Goal: Task Accomplishment & Management: Manage account settings

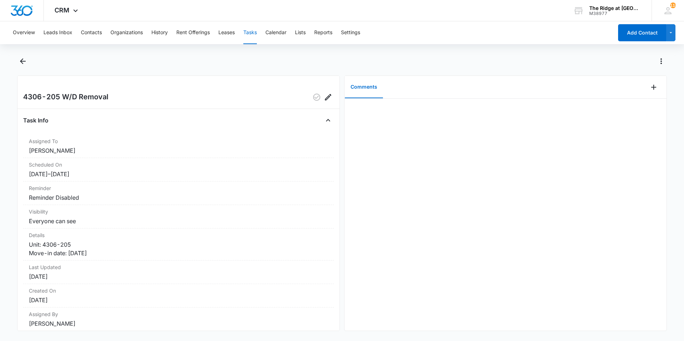
click at [27, 69] on div at bounding box center [342, 66] width 650 height 20
click at [25, 64] on icon "Back" at bounding box center [23, 61] width 9 height 9
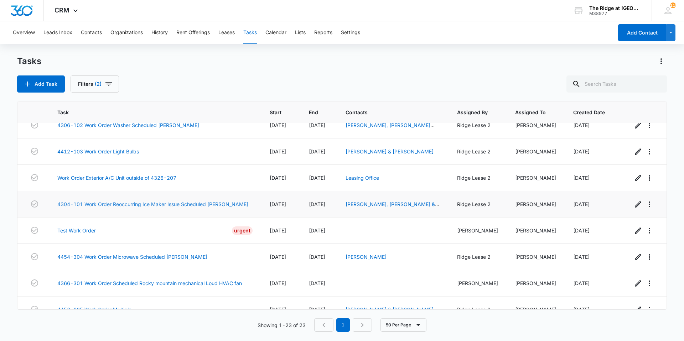
scroll to position [423, 0]
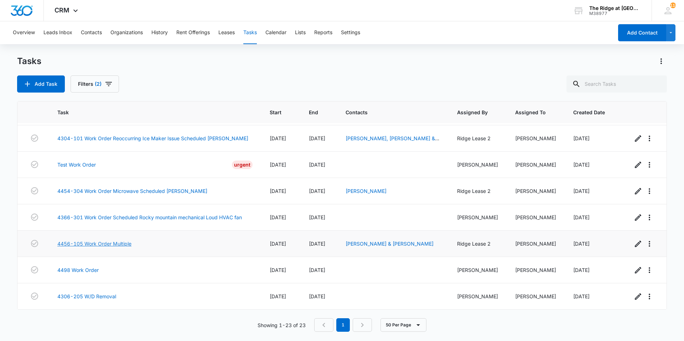
click at [93, 246] on link "4456-105 Work Order Multiple" at bounding box center [94, 243] width 74 height 7
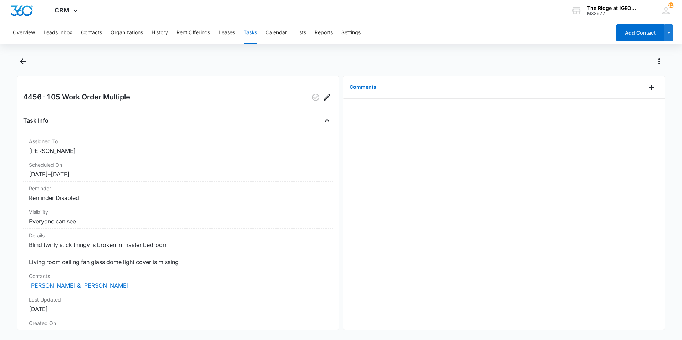
click at [16, 65] on main "4456-105 Work Order Multiple Task Info Assigned To [PERSON_NAME] Scheduled On […" at bounding box center [341, 197] width 682 height 283
click at [23, 56] on button "Back" at bounding box center [22, 61] width 11 height 11
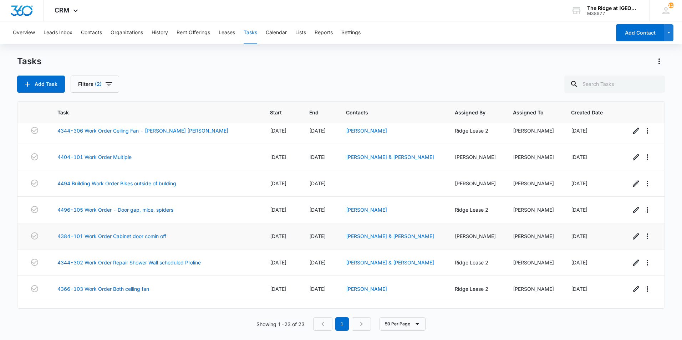
scroll to position [11, 0]
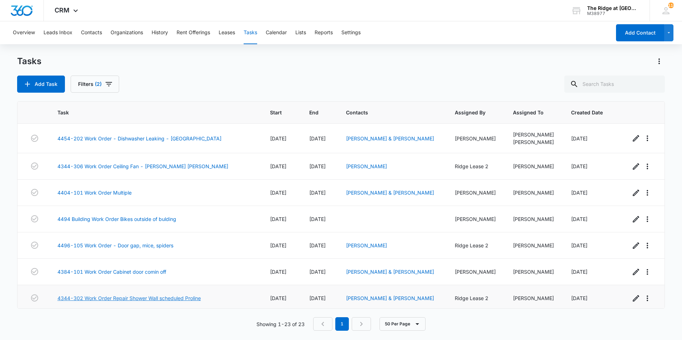
click at [175, 300] on link "4344-302 Work Order Repair Shower Wall scheduled Proline" at bounding box center [128, 297] width 143 height 7
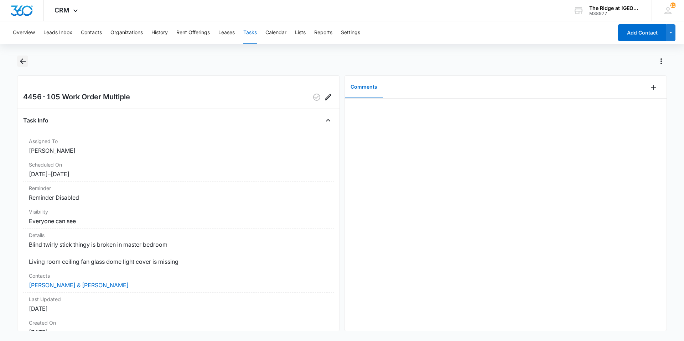
click at [21, 62] on icon "Back" at bounding box center [23, 61] width 9 height 9
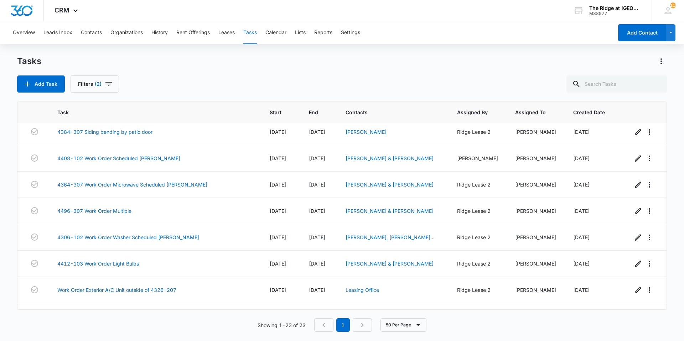
scroll to position [210, 0]
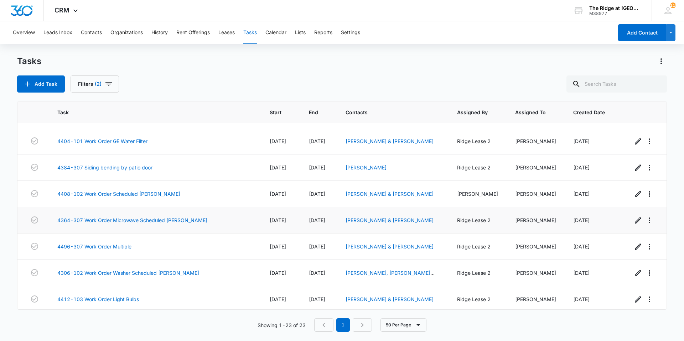
click at [186, 216] on td "4364-307 Work Order Microwave Scheduled [PERSON_NAME]" at bounding box center [155, 220] width 212 height 26
click at [185, 220] on link "4364-307 Work Order Microwave Scheduled [PERSON_NAME]" at bounding box center [132, 220] width 150 height 7
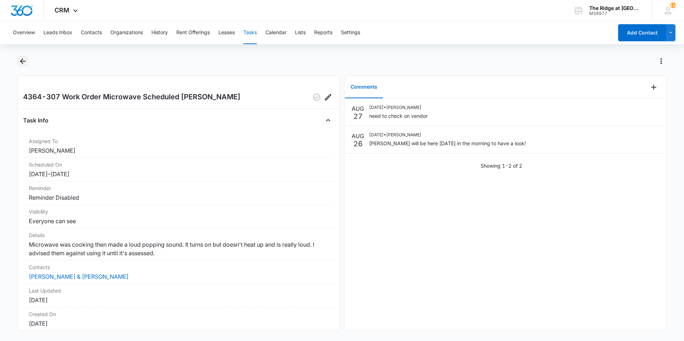
click at [20, 62] on icon "Back" at bounding box center [23, 61] width 9 height 9
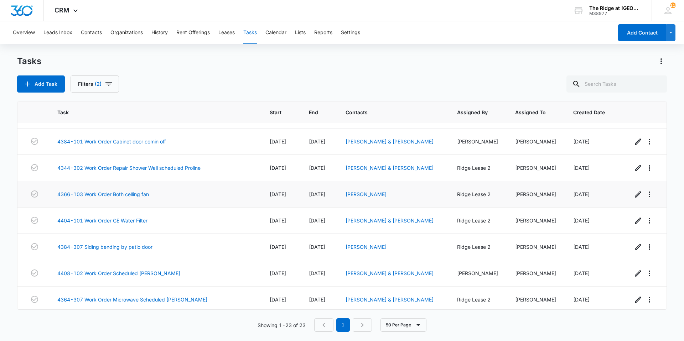
scroll to position [143, 0]
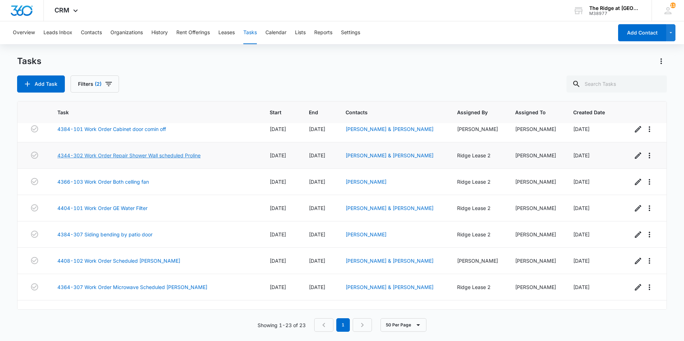
click at [150, 155] on link "4344-302 Work Order Repair Shower Wall scheduled Proline" at bounding box center [128, 155] width 143 height 7
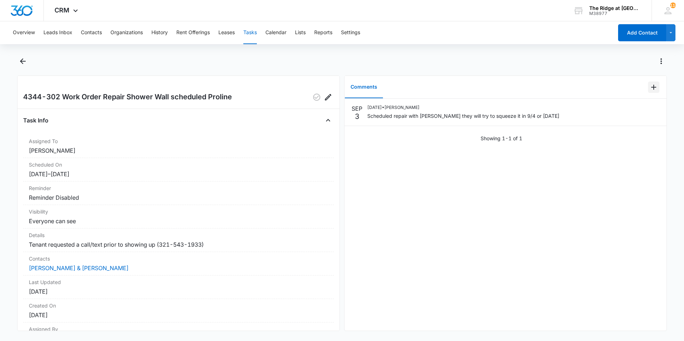
click at [650, 88] on icon "Add Comment" at bounding box center [654, 87] width 9 height 9
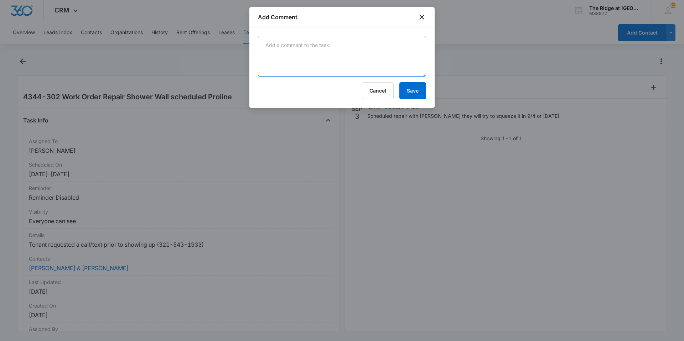
click at [277, 52] on textarea at bounding box center [342, 56] width 168 height 41
type textarea "t"
click at [383, 97] on button "Cancel" at bounding box center [378, 90] width 32 height 17
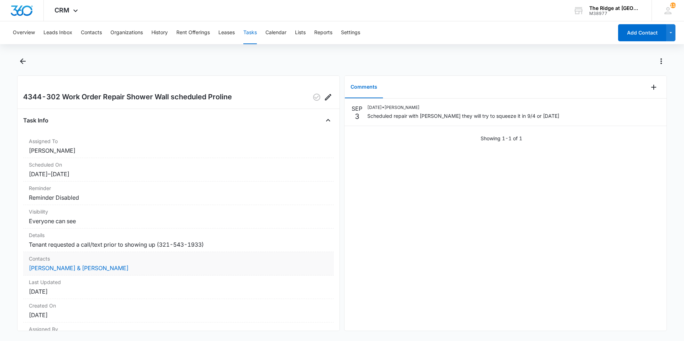
click at [114, 273] on div "Contacts Kira Robinson & Colton Reed Barker" at bounding box center [178, 264] width 311 height 24
click at [114, 268] on link "[PERSON_NAME] & [PERSON_NAME]" at bounding box center [79, 268] width 100 height 7
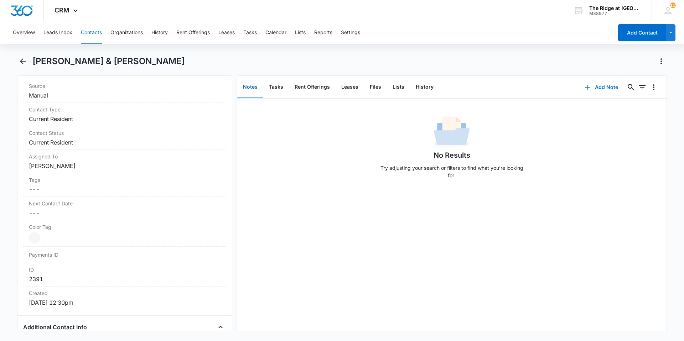
scroll to position [36, 0]
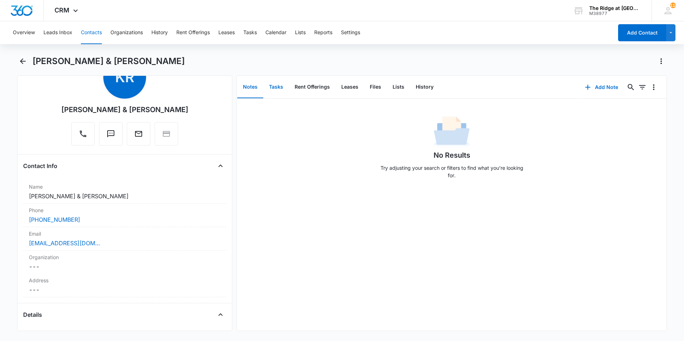
click at [276, 81] on button "Tasks" at bounding box center [276, 87] width 26 height 22
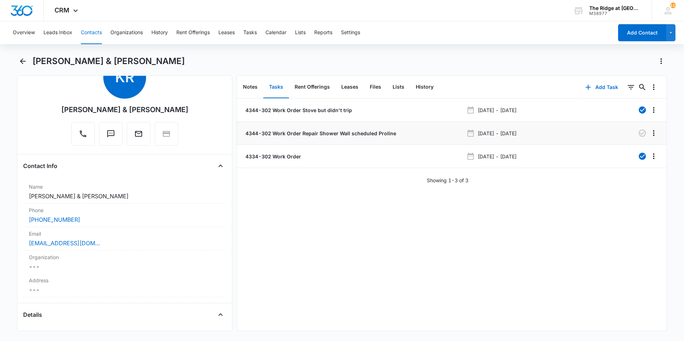
click at [340, 135] on p "4344-302 Work Order Repair Shower Wall scheduled Proline" at bounding box center [320, 133] width 152 height 7
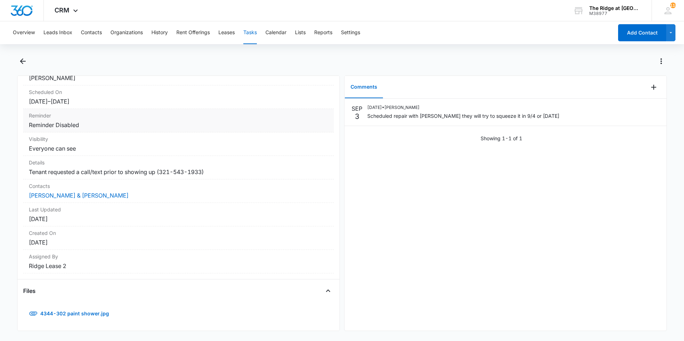
scroll to position [78, 0]
click at [81, 308] on link "4344-302 paint shower.jpg" at bounding box center [69, 313] width 93 height 17
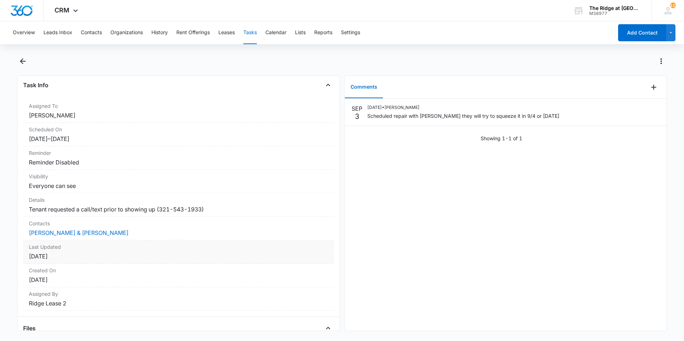
scroll to position [0, 0]
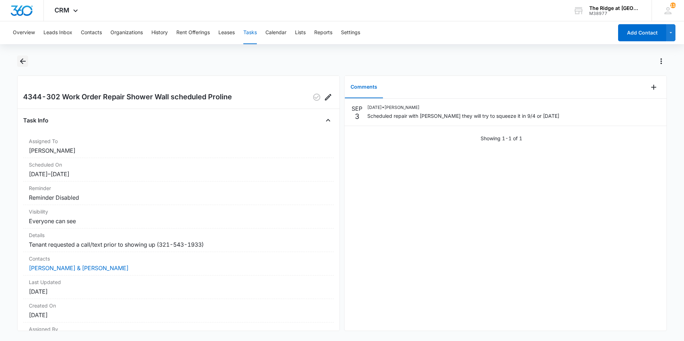
click at [22, 58] on icon "Back" at bounding box center [23, 61] width 9 height 9
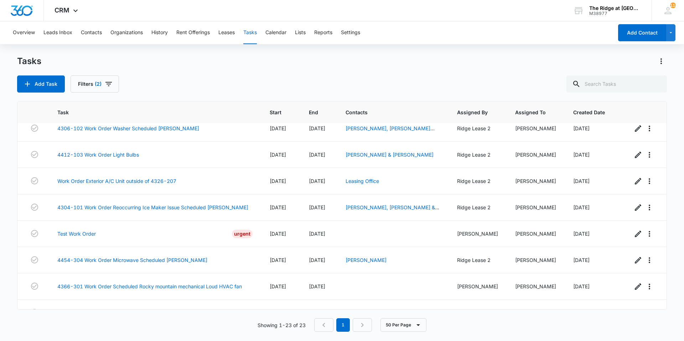
scroll to position [352, 0]
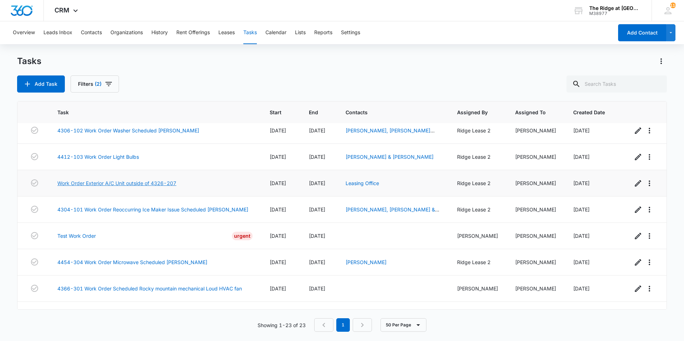
click at [108, 187] on link "Work Order Exterior A/C Unit outside of 4326-207" at bounding box center [116, 183] width 119 height 7
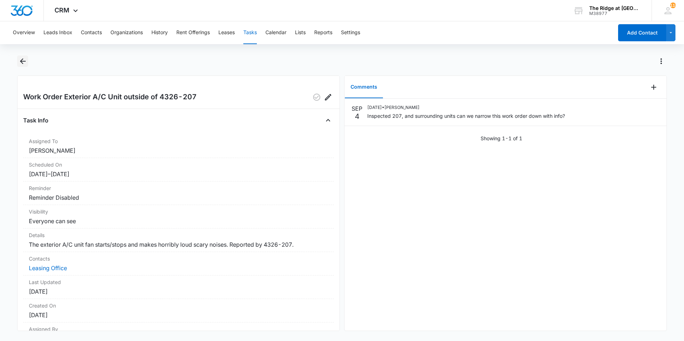
click at [23, 61] on icon "Back" at bounding box center [23, 61] width 6 height 6
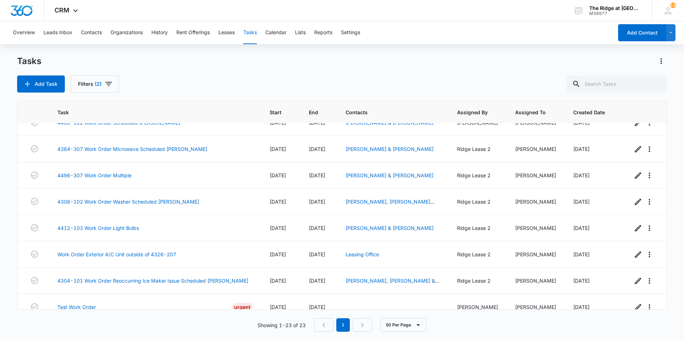
scroll to position [317, 0]
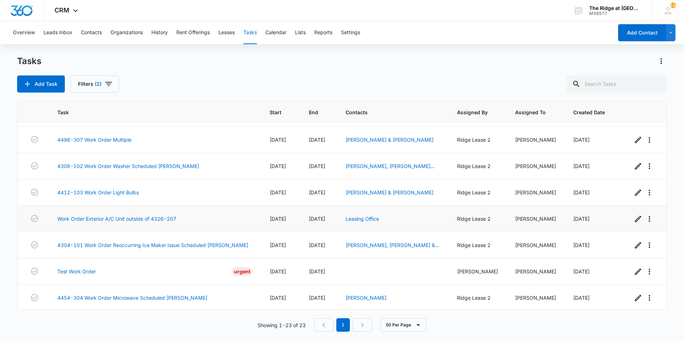
click at [152, 214] on td "Work Order Exterior A/C Unit outside of 4326-207" at bounding box center [155, 219] width 212 height 26
click at [152, 218] on link "Work Order Exterior A/C Unit outside of 4326-207" at bounding box center [116, 218] width 119 height 7
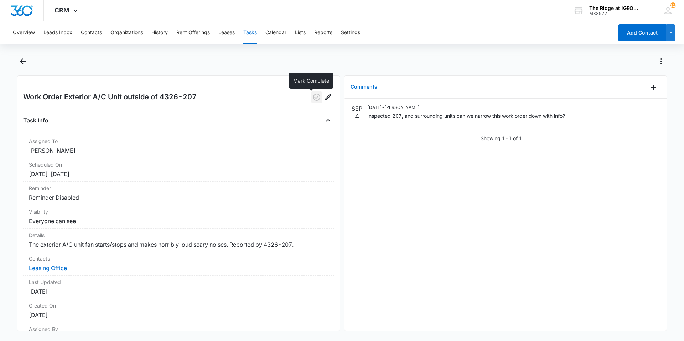
click at [313, 101] on icon "button" at bounding box center [316, 97] width 7 height 7
click at [20, 57] on icon "Back" at bounding box center [23, 61] width 9 height 9
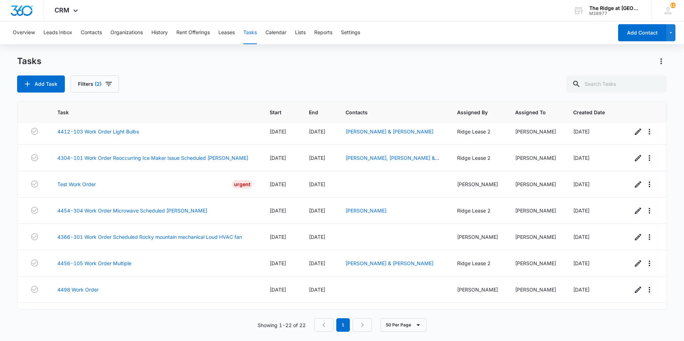
scroll to position [397, 0]
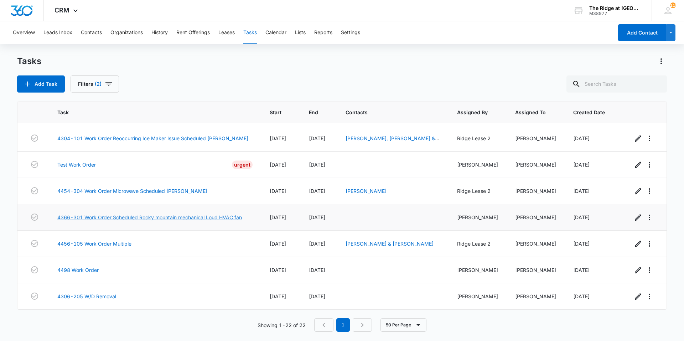
click at [93, 217] on link "4366-301 Work Order Scheduled Rocky mountain mechanical Loud HVAC fan" at bounding box center [149, 217] width 185 height 7
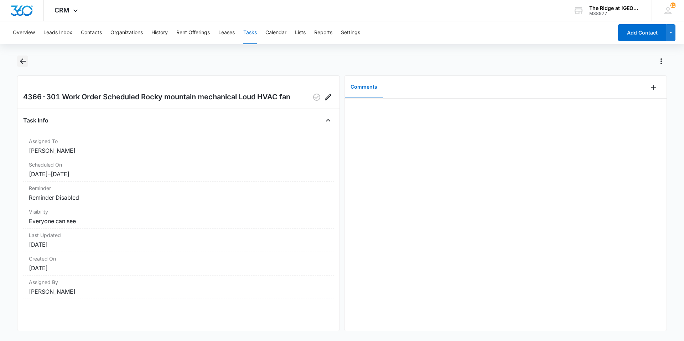
click at [25, 62] on icon "Back" at bounding box center [23, 61] width 9 height 9
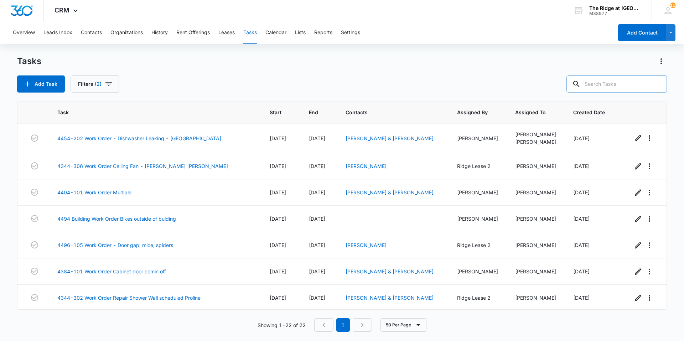
click at [619, 84] on input "text" at bounding box center [617, 84] width 101 height 17
type input "4366"
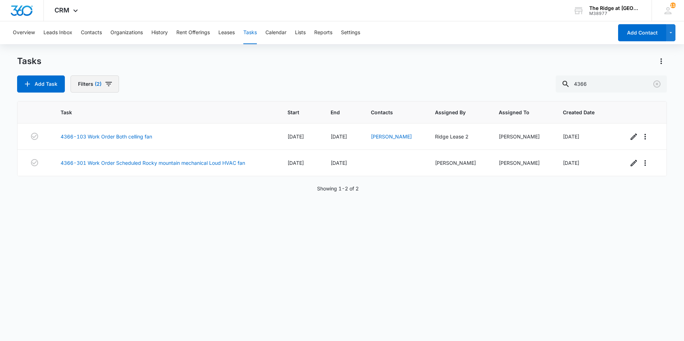
click at [107, 87] on icon "button" at bounding box center [108, 84] width 9 height 9
click at [106, 169] on label "Complete" at bounding box center [120, 169] width 82 height 7
click at [79, 169] on input "Complete" at bounding box center [79, 169] width 0 height 0
radio input "false"
radio input "true"
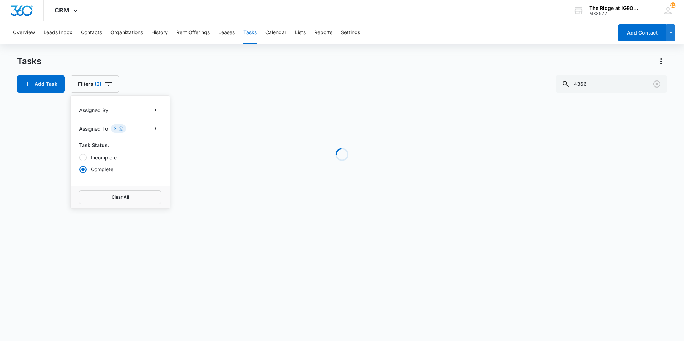
click at [175, 72] on div "Tasks Add Task Filters (2) Assigned By Assigned To 2 Task Status: Incomplete Co…" at bounding box center [342, 74] width 650 height 37
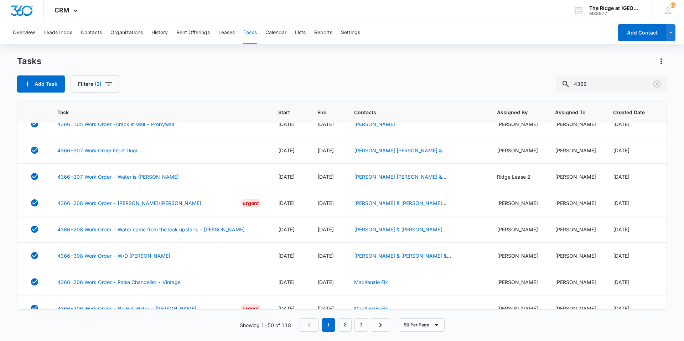
scroll to position [1153, 0]
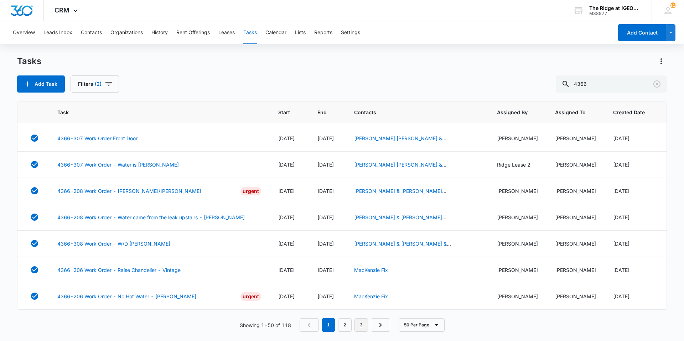
click at [356, 329] on link "3" at bounding box center [362, 326] width 14 height 14
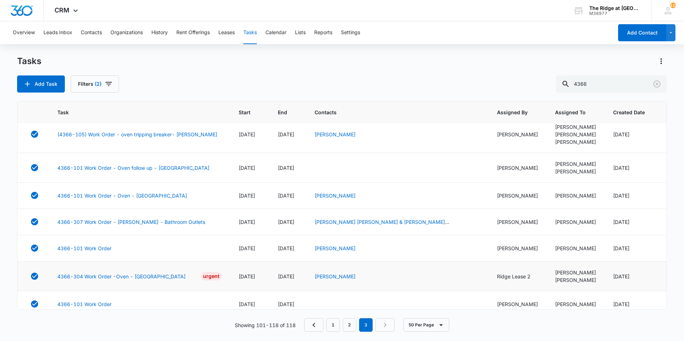
scroll to position [312, 0]
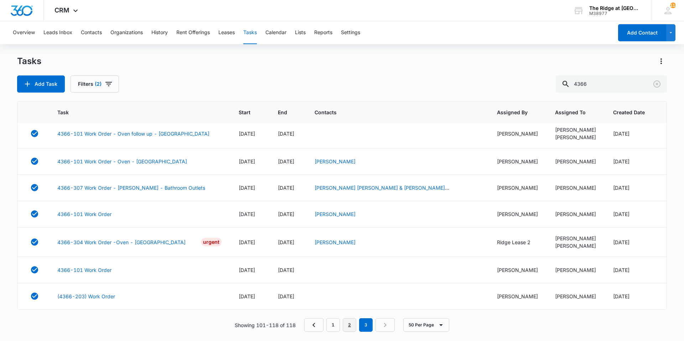
click at [344, 324] on link "2" at bounding box center [350, 326] width 14 height 14
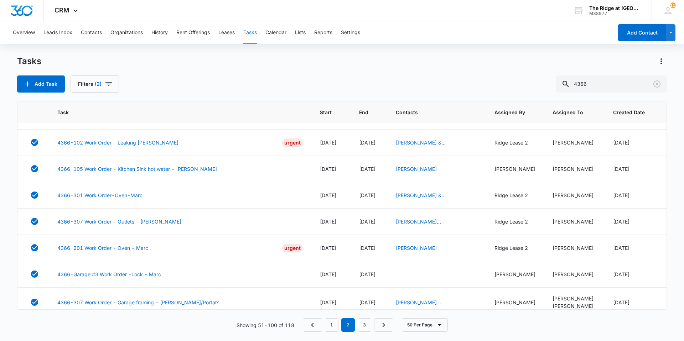
scroll to position [1177, 0]
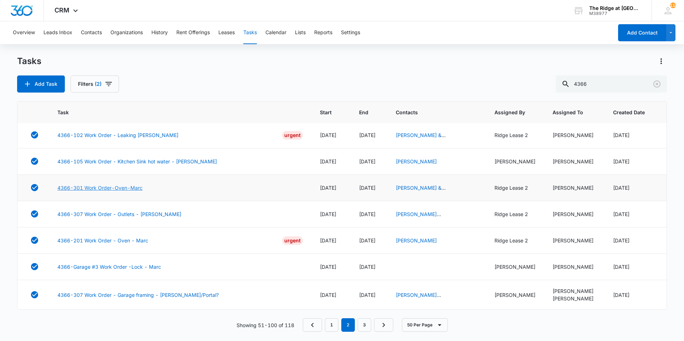
click at [131, 189] on link "4366-301 Work Order-Oven-Marc" at bounding box center [99, 187] width 85 height 7
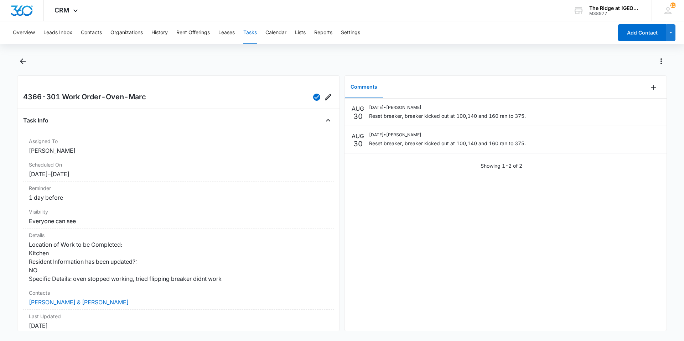
click at [348, 200] on div "[DATE] [DATE] • [PERSON_NAME] Reset breaker, breaker kicked out at 100,140 and …" at bounding box center [506, 215] width 322 height 232
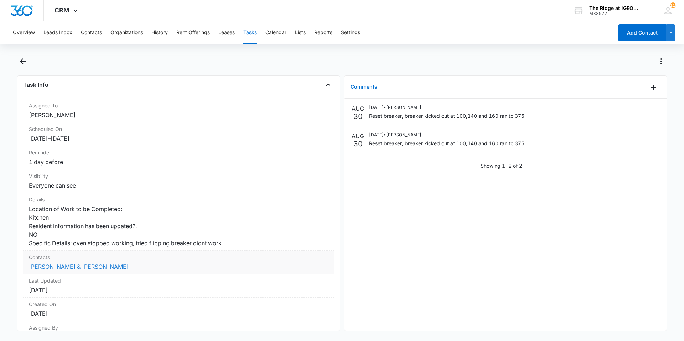
click at [96, 264] on link "[PERSON_NAME] & [PERSON_NAME]" at bounding box center [79, 266] width 100 height 7
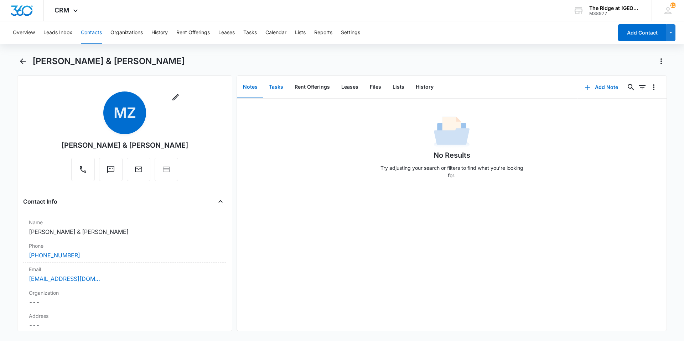
click at [275, 92] on button "Tasks" at bounding box center [276, 87] width 26 height 22
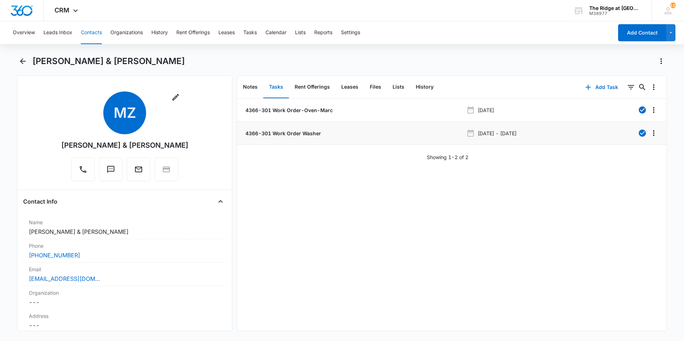
click at [300, 134] on p "4366-301 Work Order Washer" at bounding box center [282, 133] width 77 height 7
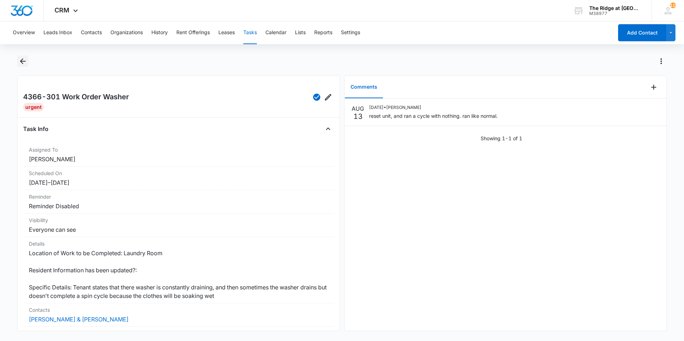
click at [17, 60] on button "Back" at bounding box center [22, 61] width 11 height 11
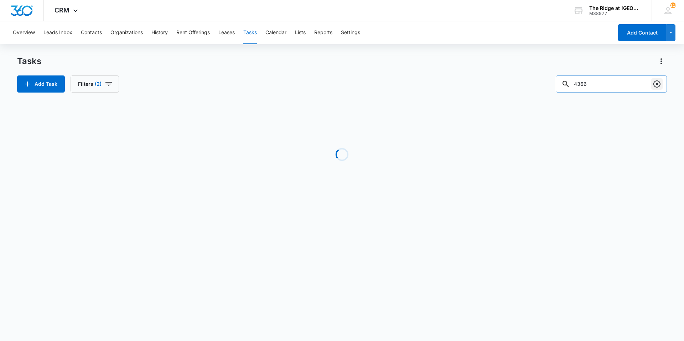
click at [659, 87] on icon "Clear" at bounding box center [657, 84] width 7 height 7
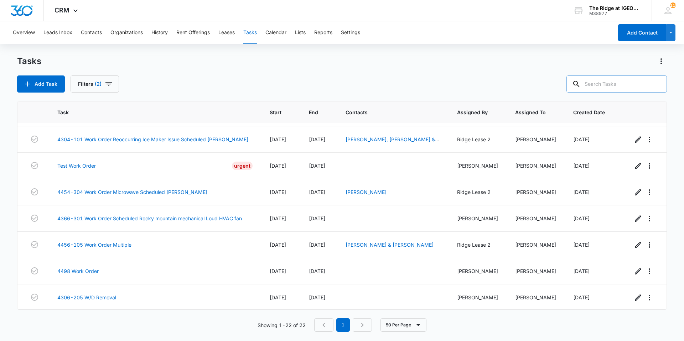
scroll to position [397, 0]
click at [95, 269] on link "4498 Work Order" at bounding box center [77, 270] width 41 height 7
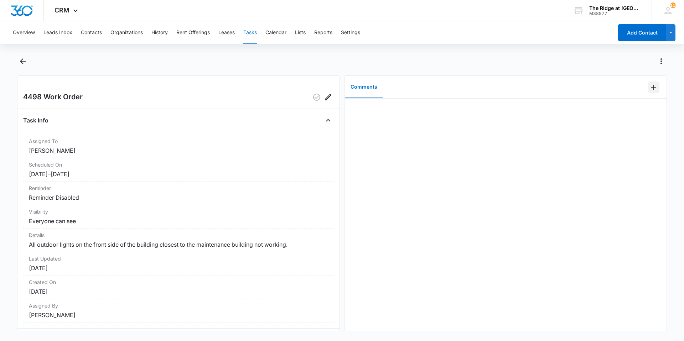
click at [652, 82] on button "Add Comment" at bounding box center [653, 87] width 11 height 11
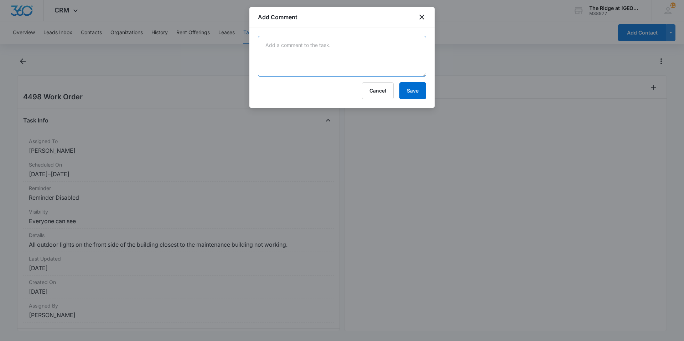
click at [384, 52] on textarea at bounding box center [342, 56] width 168 height 41
type textarea "something tripping exterior light breaker scheduled Fiske to come check it out."
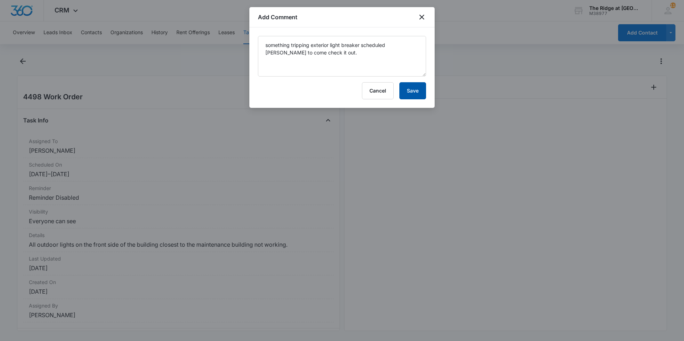
click at [403, 88] on button "Save" at bounding box center [413, 90] width 27 height 17
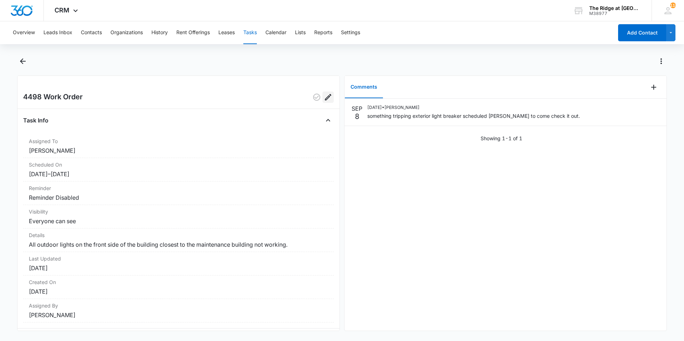
click at [323, 98] on button "Edit" at bounding box center [328, 97] width 11 height 11
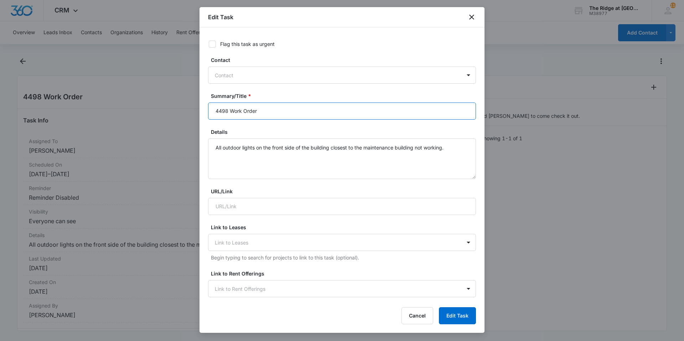
click at [294, 117] on input "4498 Work Order" at bounding box center [342, 111] width 268 height 17
type input "4498 Work Order Exterior lights Scheduled [PERSON_NAME] Electric."
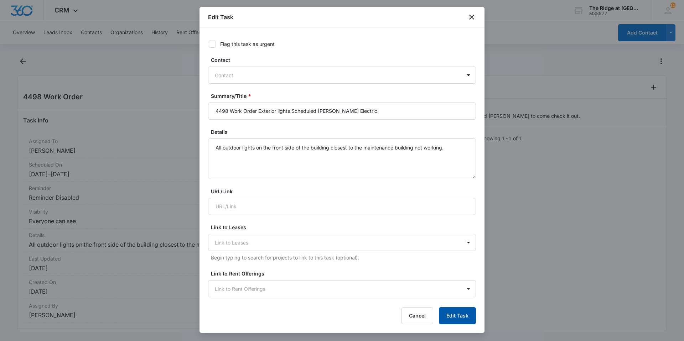
click at [458, 318] on button "Edit Task" at bounding box center [457, 316] width 37 height 17
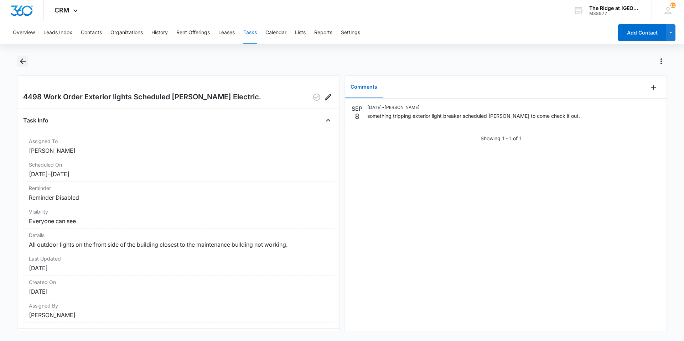
click at [25, 64] on icon "Back" at bounding box center [23, 61] width 9 height 9
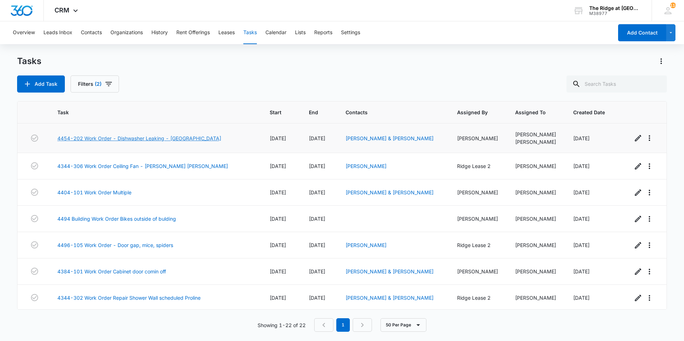
click at [158, 138] on link "4454-202 Work Order - Dishwasher Leaking - Manweiler" at bounding box center [139, 138] width 164 height 7
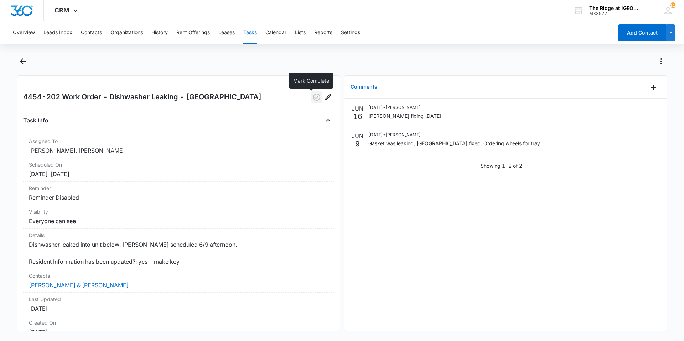
click at [315, 94] on icon "button" at bounding box center [317, 97] width 9 height 9
click at [26, 59] on icon "Back" at bounding box center [23, 61] width 9 height 9
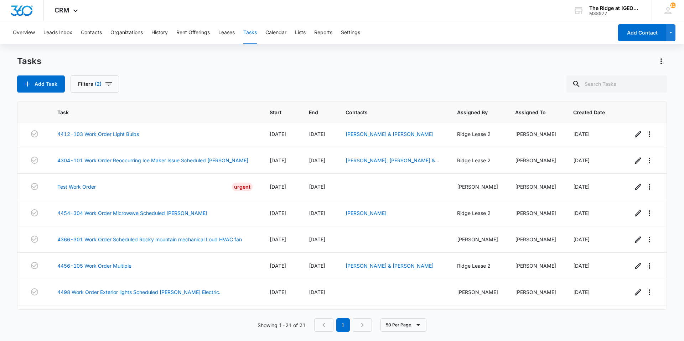
scroll to position [367, 0]
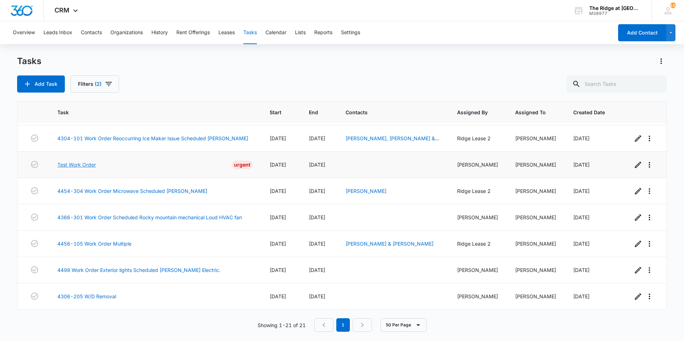
click at [67, 162] on link "Test Work Order" at bounding box center [76, 164] width 38 height 7
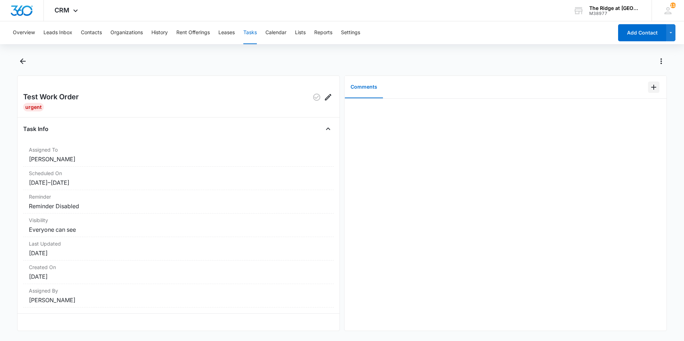
click at [650, 89] on icon "Add Comment" at bounding box center [654, 87] width 9 height 9
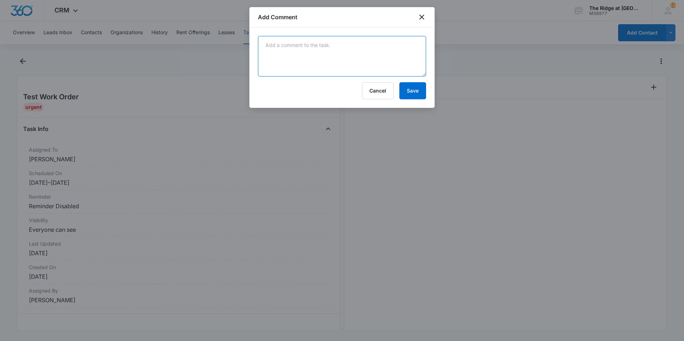
click at [316, 45] on textarea at bounding box center [342, 56] width 168 height 41
type textarea "closing unless we need?"
click at [409, 93] on button "Save" at bounding box center [413, 90] width 27 height 17
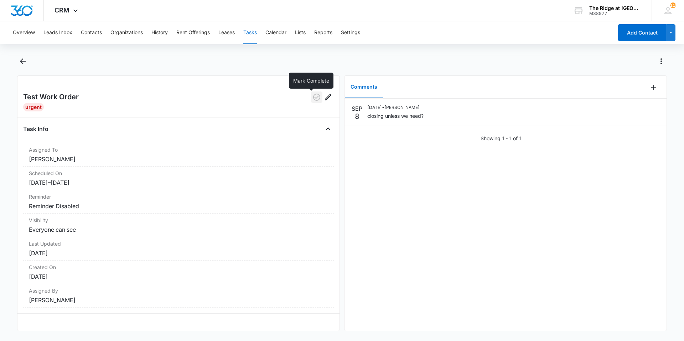
click at [313, 99] on icon "button" at bounding box center [317, 97] width 9 height 9
click at [19, 63] on icon "Back" at bounding box center [23, 61] width 9 height 9
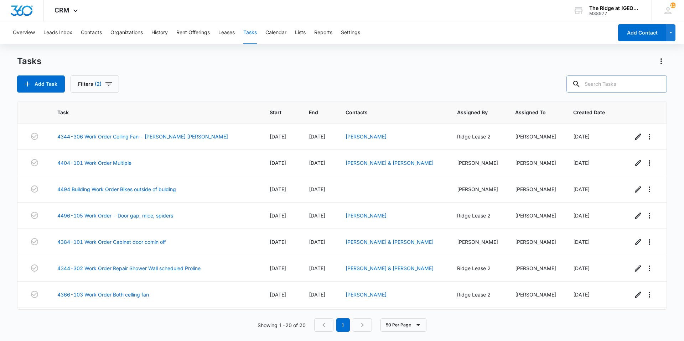
click at [614, 77] on input "text" at bounding box center [617, 84] width 101 height 17
type input "4412-102"
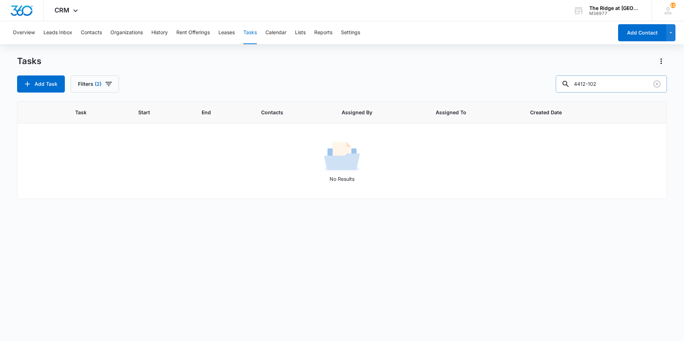
click at [589, 85] on input "4412-102" at bounding box center [611, 84] width 111 height 17
click at [657, 83] on icon "Clear" at bounding box center [657, 84] width 9 height 9
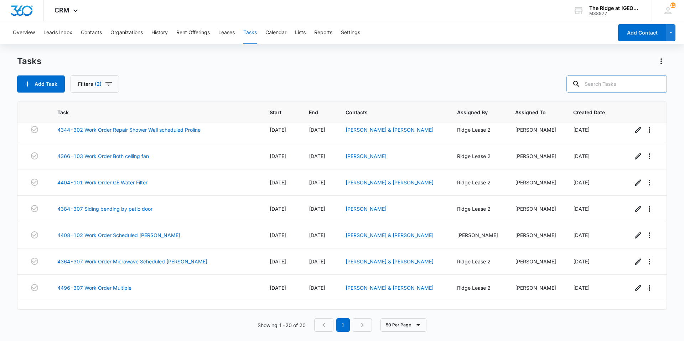
scroll to position [143, 0]
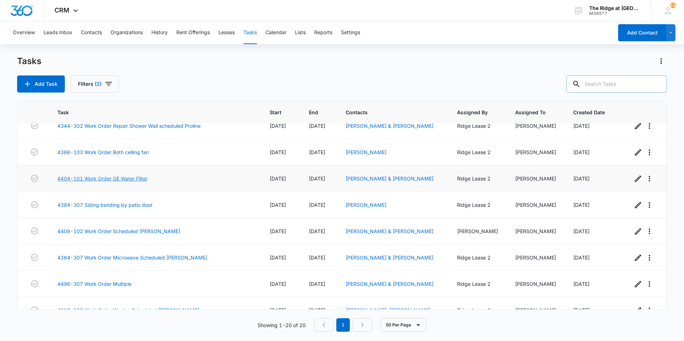
click at [143, 178] on link "4404-101 Work Order GE Water Filter" at bounding box center [102, 178] width 90 height 7
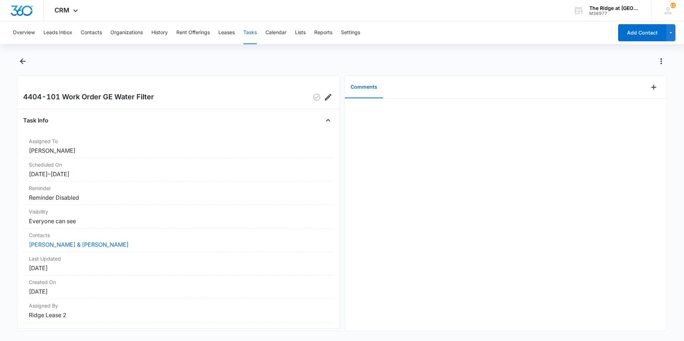
click at [21, 54] on div "Overview Leads Inbox Contacts Organizations History Rent Offerings Leases Tasks…" at bounding box center [342, 180] width 684 height 319
click at [24, 58] on icon "Back" at bounding box center [23, 61] width 9 height 9
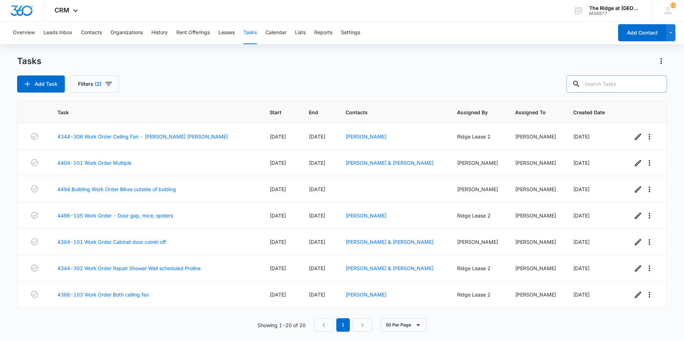
click at [639, 85] on input "text" at bounding box center [617, 84] width 101 height 17
type input "4408-102"
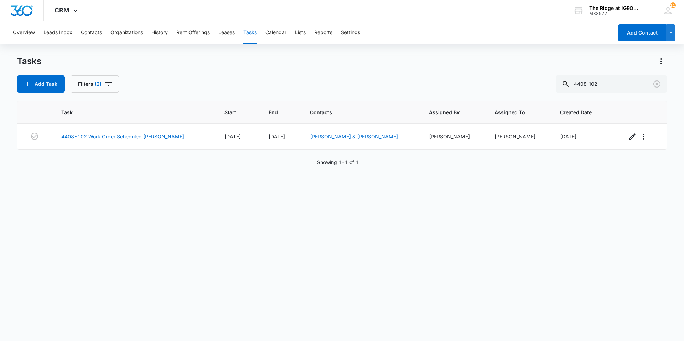
click at [538, 201] on div "Task Start End Contacts Assigned By Assigned To Created Date 4408-102 Work Orde…" at bounding box center [342, 216] width 650 height 231
click at [318, 138] on link "[PERSON_NAME] & [PERSON_NAME]" at bounding box center [354, 137] width 88 height 6
